Goal: Task Accomplishment & Management: Manage account settings

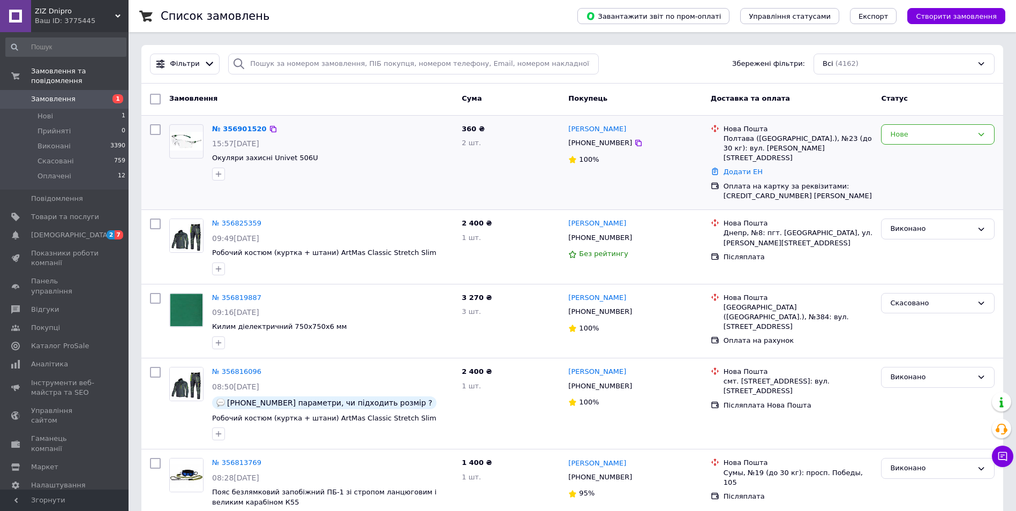
click at [190, 145] on img at bounding box center [186, 141] width 33 height 19
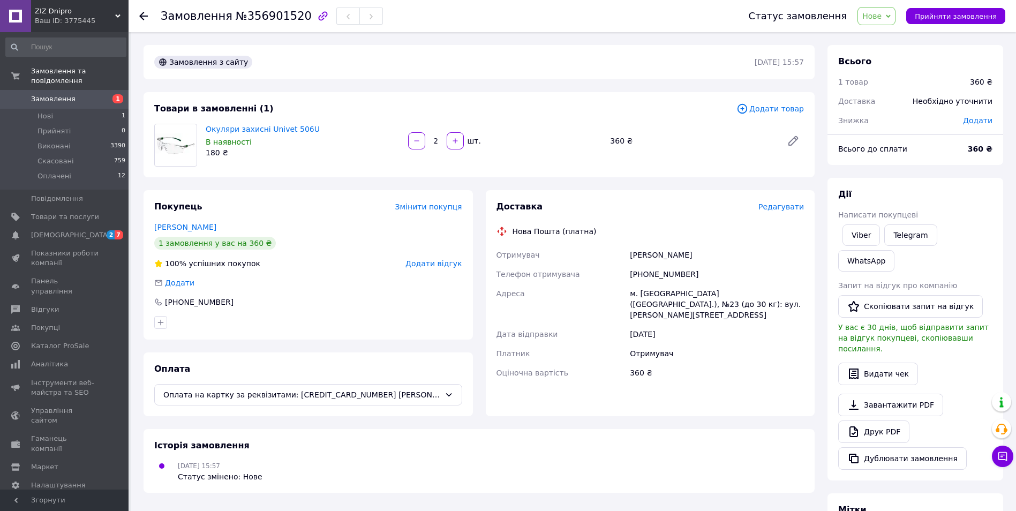
click at [539, 64] on div "Замовлення з сайту" at bounding box center [453, 62] width 602 height 17
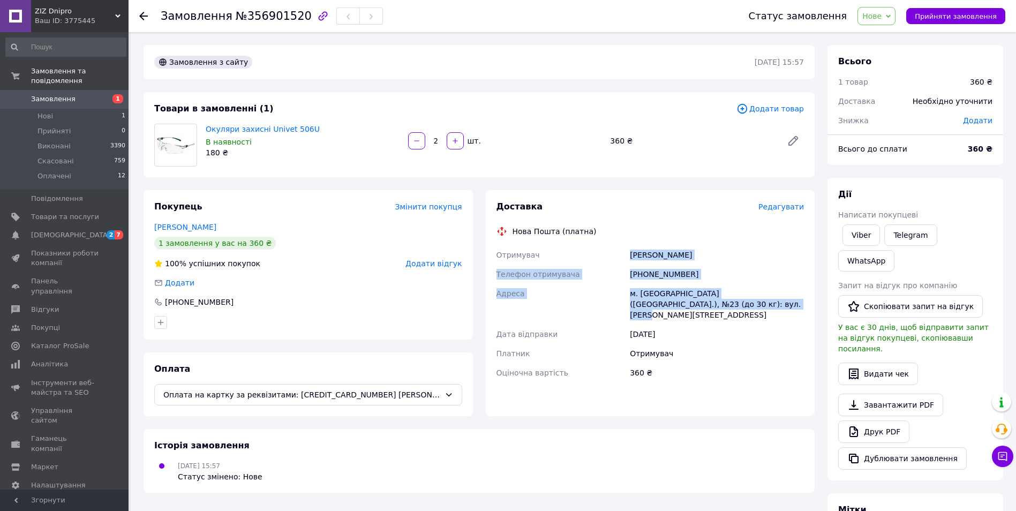
drag, startPoint x: 631, startPoint y: 253, endPoint x: 708, endPoint y: 300, distance: 90.6
click at [708, 300] on div "Отримувач [PERSON_NAME] Телефон отримувача [PHONE_NUMBER] Адреса м. [GEOGRAPHIC…" at bounding box center [650, 313] width 312 height 137
drag, startPoint x: 708, startPoint y: 300, endPoint x: 690, endPoint y: 299, distance: 17.7
copy div "[PERSON_NAME] Телефон отримувача [PHONE_NUMBER] Адреса м. [GEOGRAPHIC_DATA] ([G…"
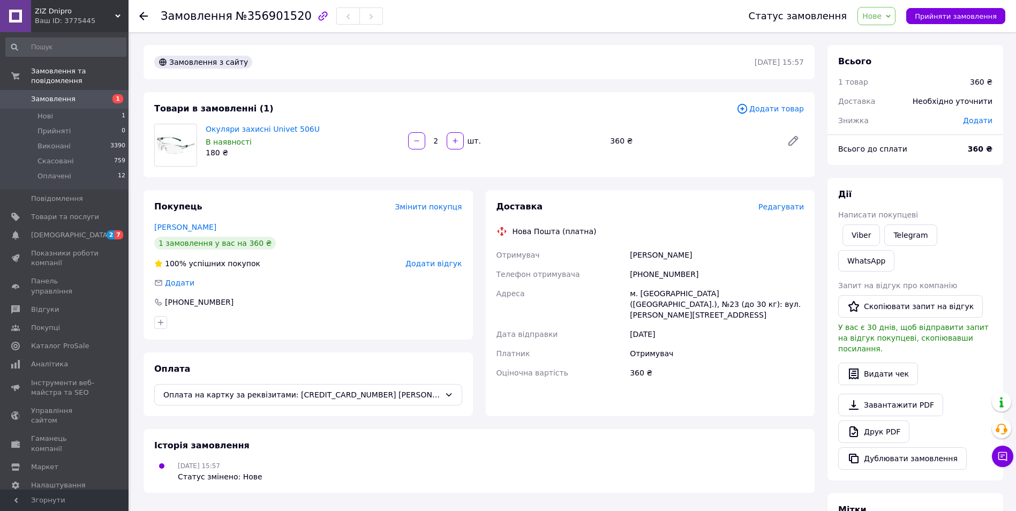
click at [550, 55] on div "Замовлення з сайту" at bounding box center [453, 62] width 602 height 17
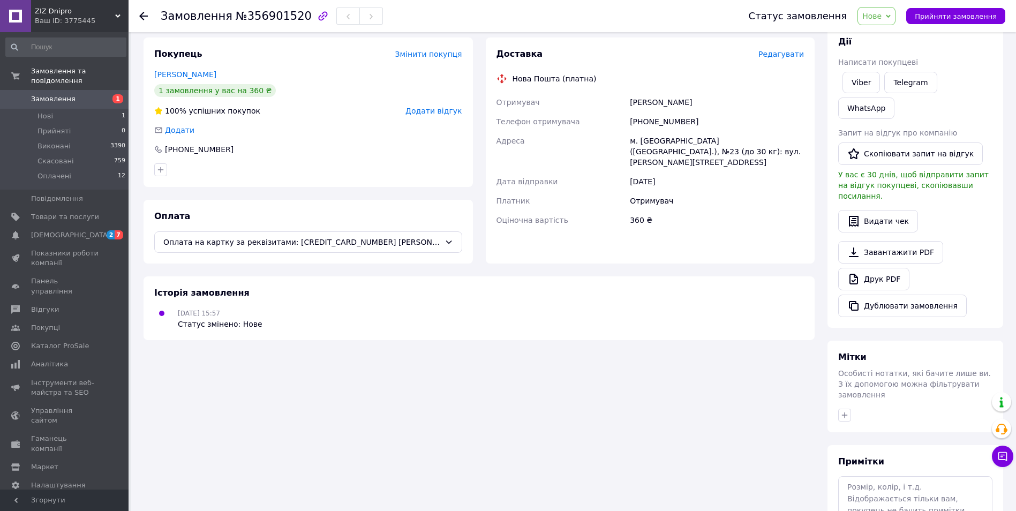
scroll to position [141, 0]
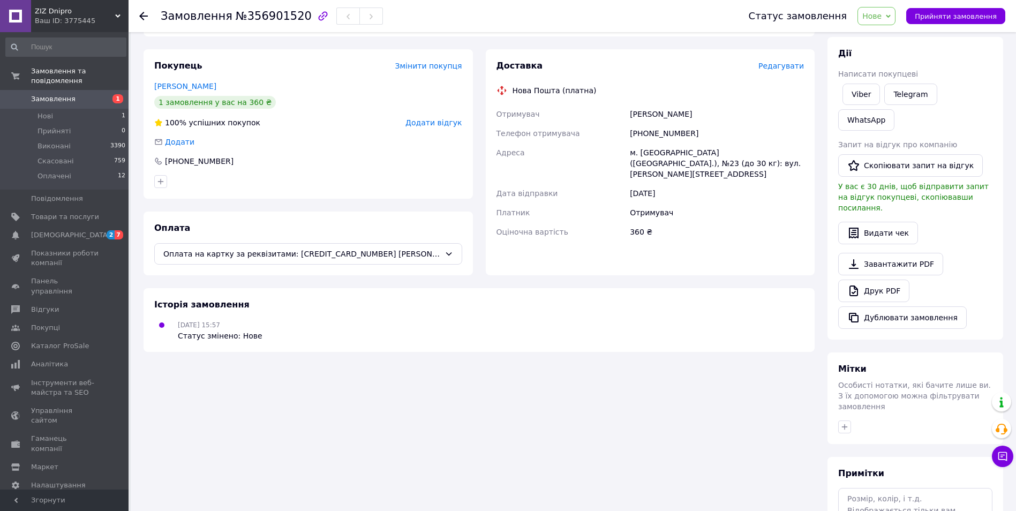
click at [50, 94] on span "Замовлення" at bounding box center [53, 99] width 44 height 10
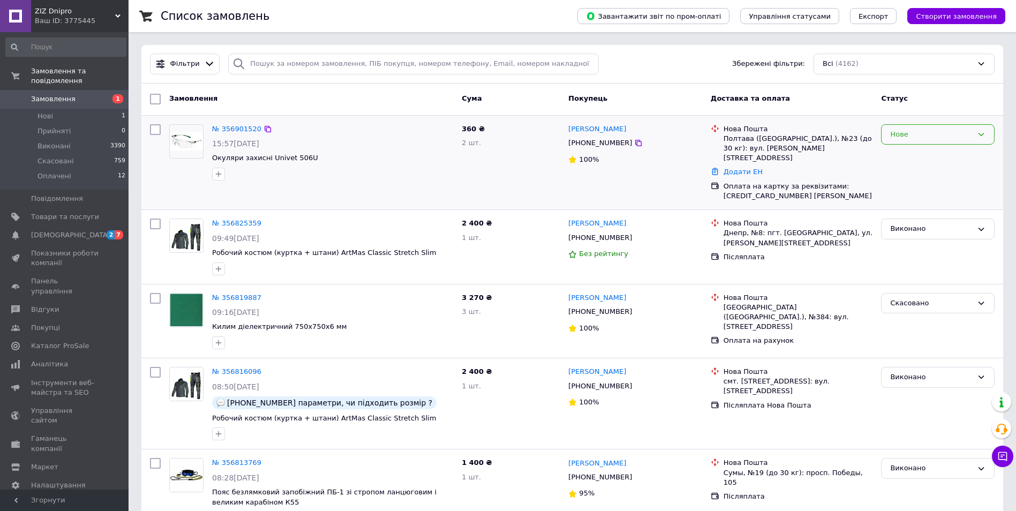
click at [986, 137] on div "Нове" at bounding box center [937, 134] width 113 height 21
click at [900, 177] on li "Виконано" at bounding box center [937, 176] width 112 height 20
